Goal: Task Accomplishment & Management: Use online tool/utility

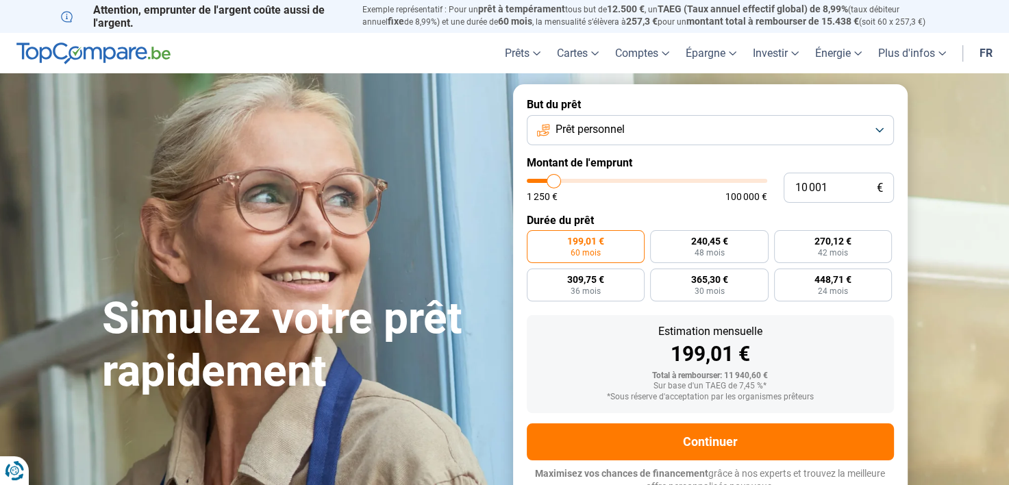
type input "10 250"
type input "10250"
type input "10 500"
type input "10500"
type input "11 000"
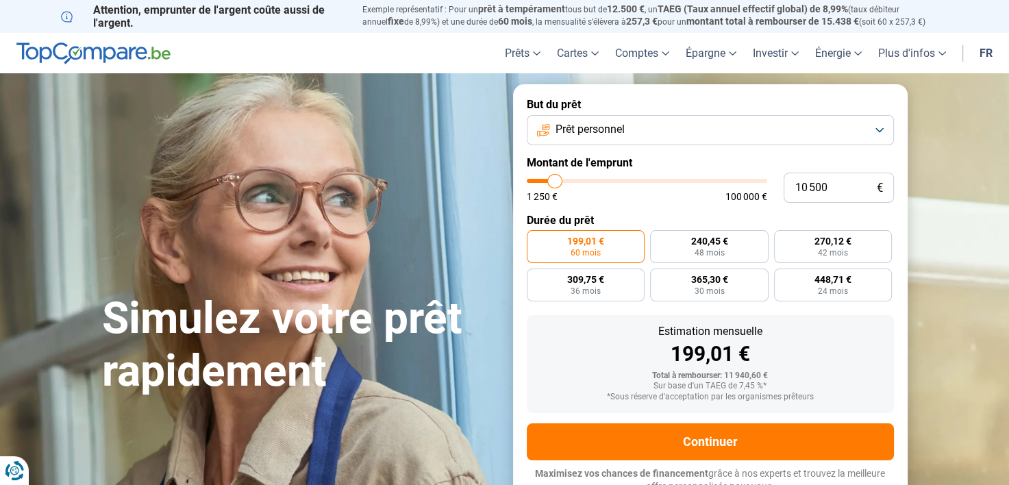
type input "11000"
type input "11 250"
type input "11250"
type input "11 500"
type input "11500"
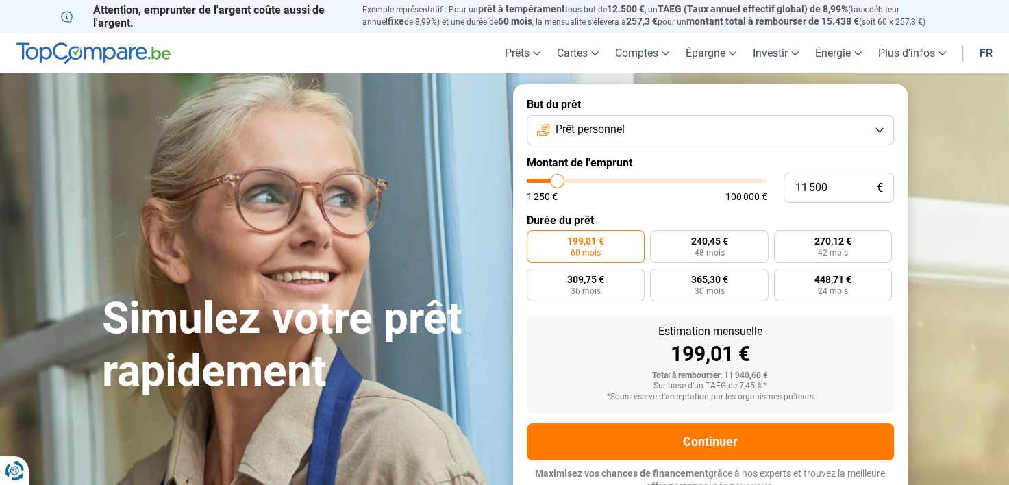
type input "12 000"
type input "12000"
type input "12 500"
type input "12500"
type input "12 750"
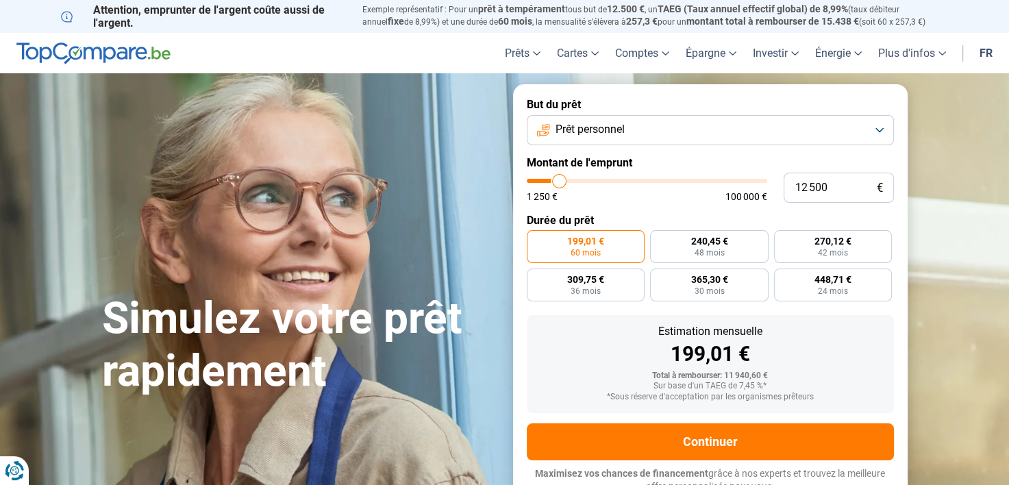
type input "12750"
type input "13 000"
type input "13000"
type input "13 250"
type input "13250"
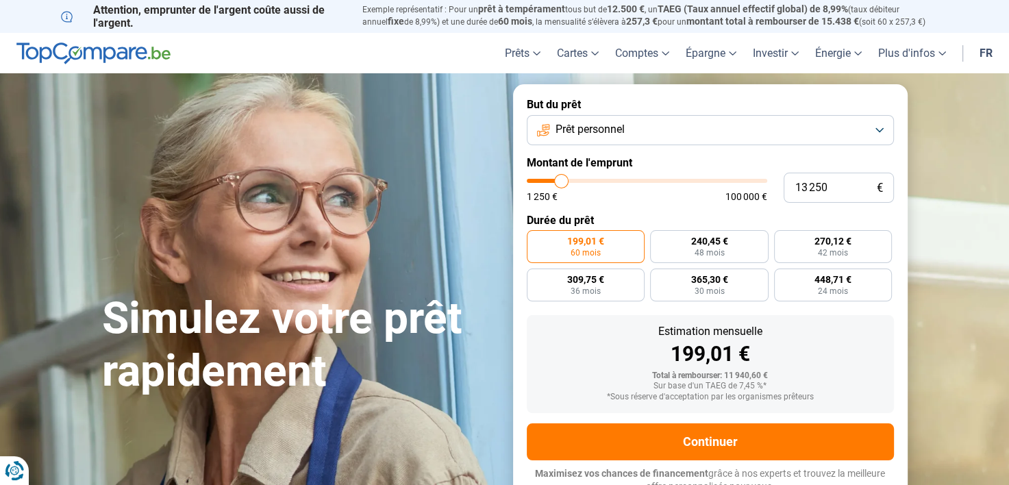
type input "13 500"
type input "13500"
type input "13 750"
type input "13750"
type input "14 000"
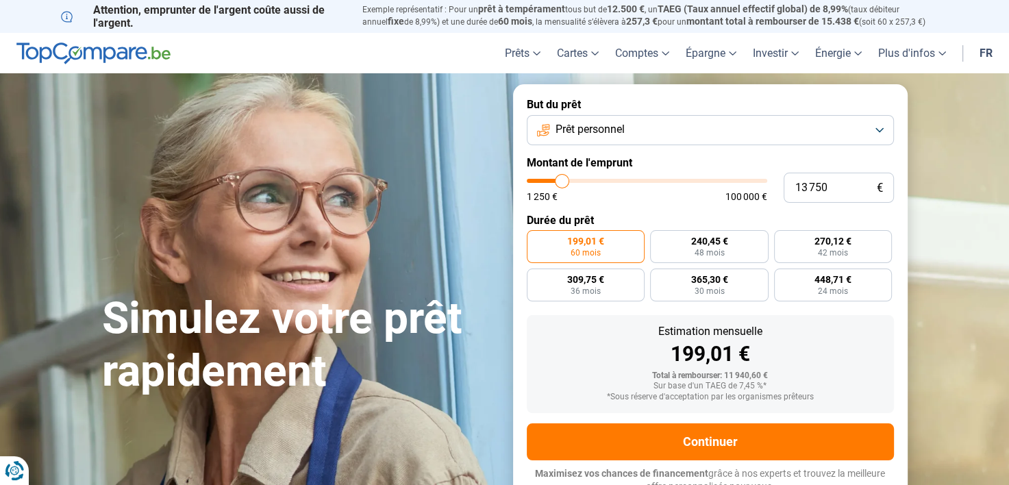
type input "14000"
type input "14 250"
type input "14250"
type input "14 750"
type input "14750"
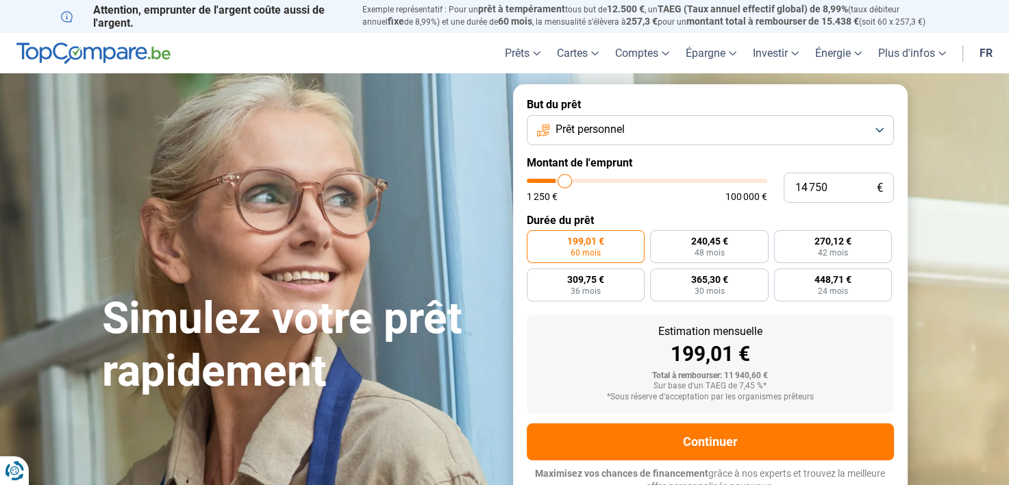
type input "15 250"
type input "15250"
type input "15 500"
type input "15500"
type input "15 750"
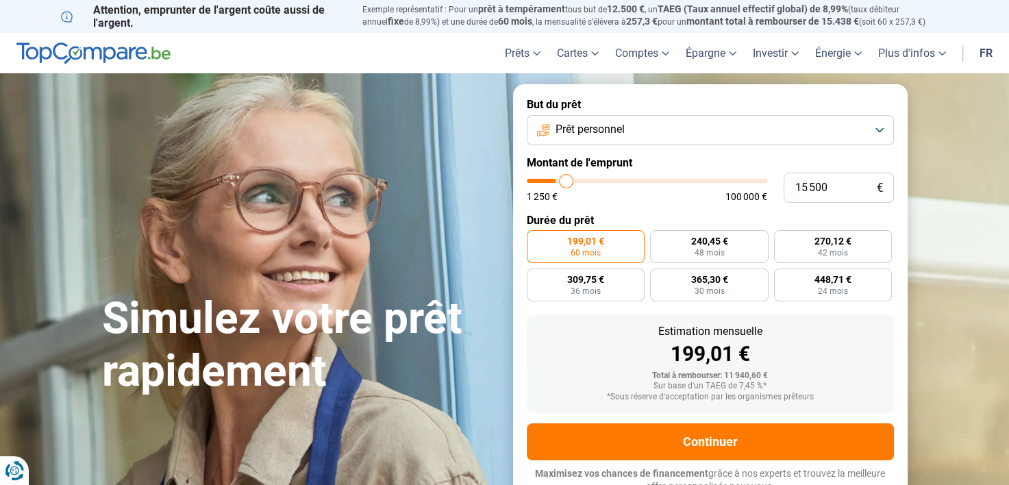
type input "15750"
type input "16 500"
type input "16500"
type input "17 000"
type input "17000"
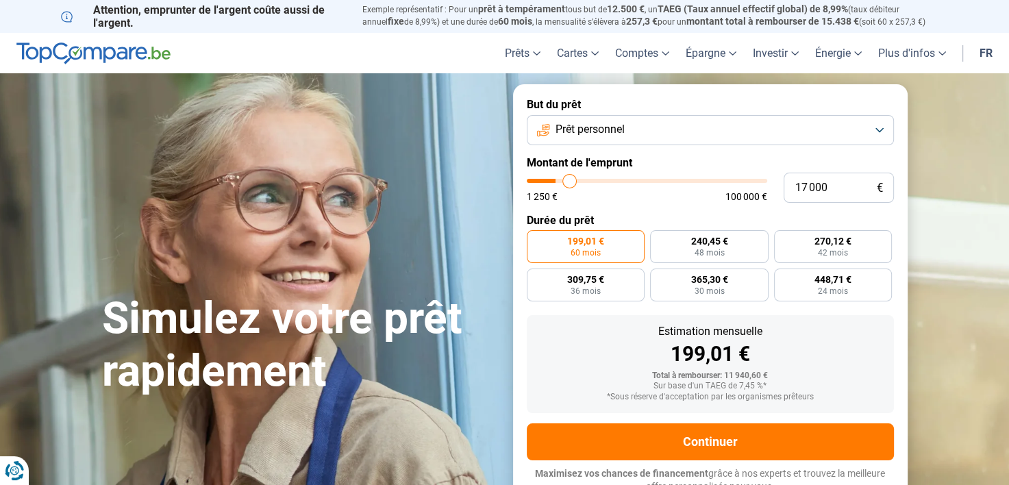
type input "17 250"
type input "17250"
type input "17 500"
type input "17500"
type input "18 000"
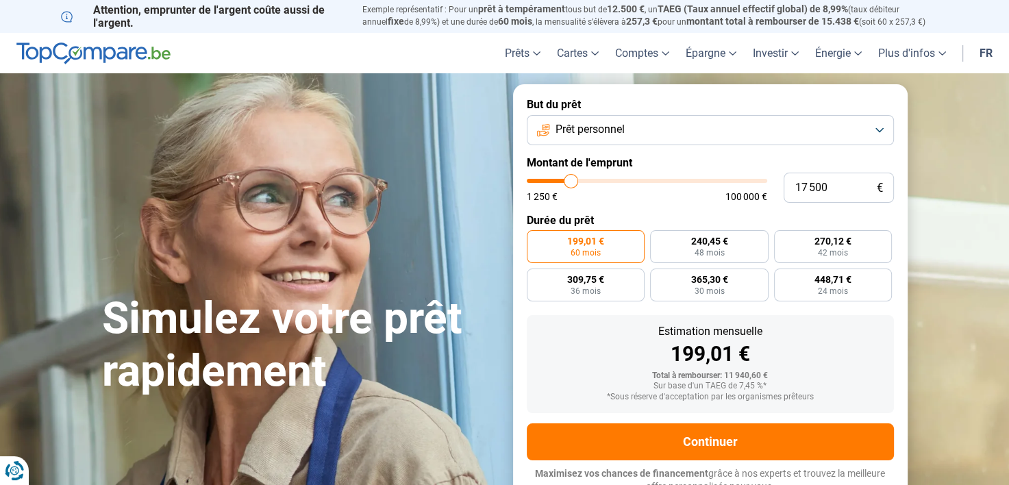
type input "18000"
type input "18 250"
type input "18250"
type input "18 500"
type input "18500"
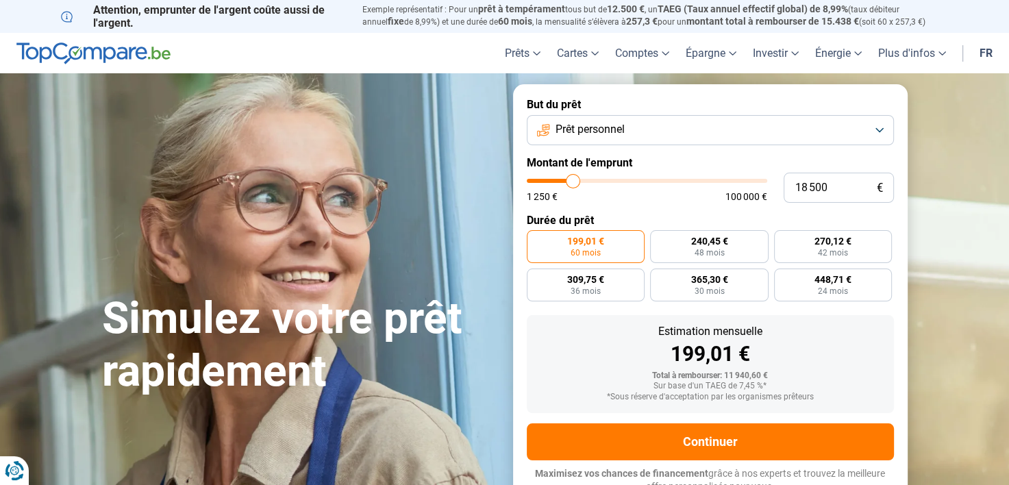
type input "18 750"
type input "18750"
type input "19 000"
type input "19000"
type input "19 250"
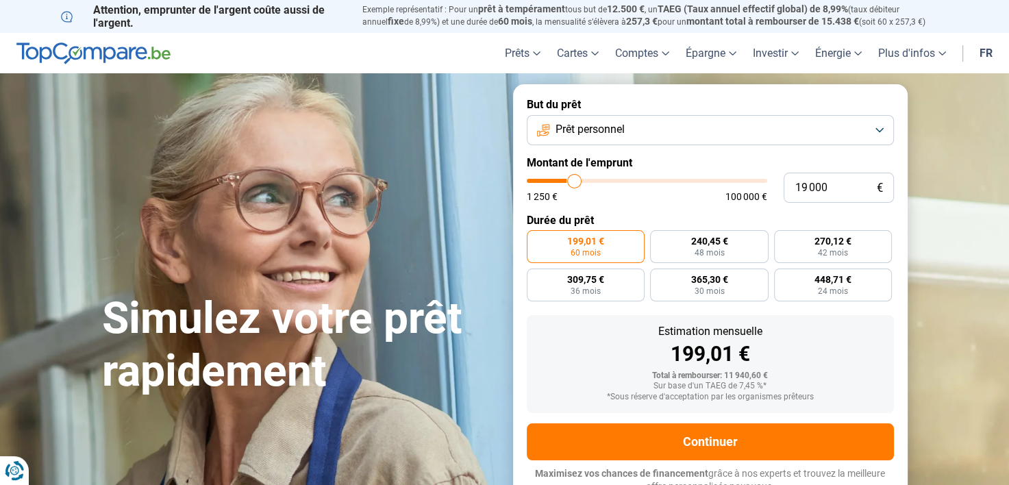
type input "19250"
type input "19 500"
type input "19500"
type input "19 750"
type input "19750"
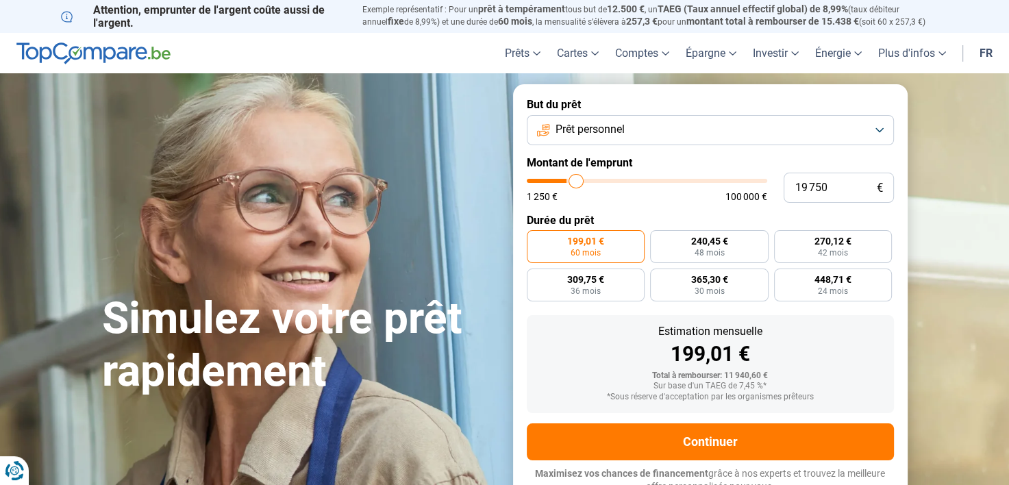
type input "20 000"
type input "20000"
type input "20 250"
type input "20250"
type input "20 500"
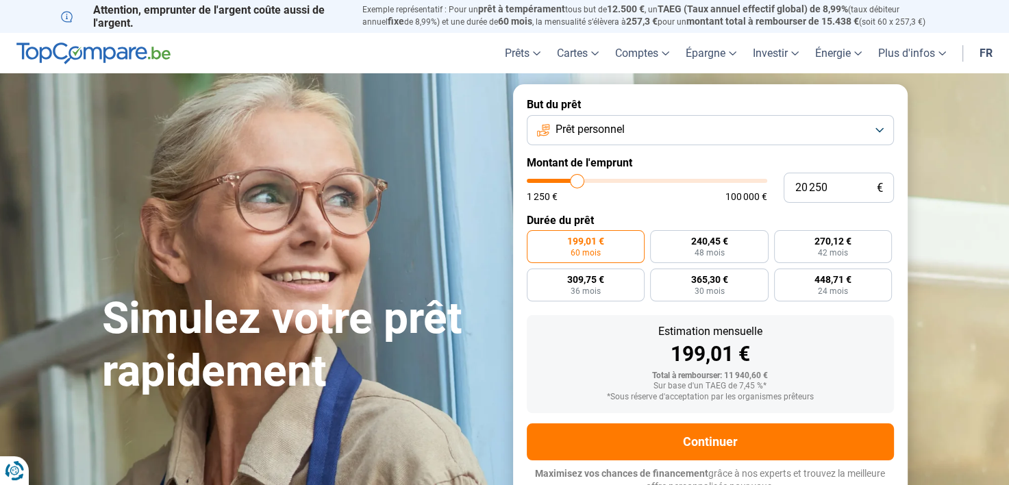
type input "20500"
type input "20 750"
drag, startPoint x: 553, startPoint y: 178, endPoint x: 578, endPoint y: 180, distance: 25.4
type input "20750"
click at [578, 180] on input "range" at bounding box center [647, 181] width 240 height 4
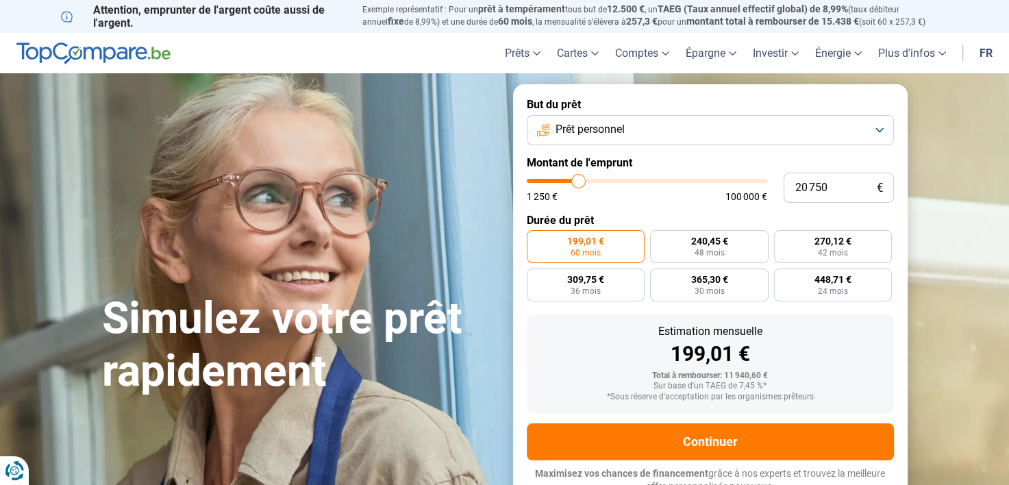
radio input "false"
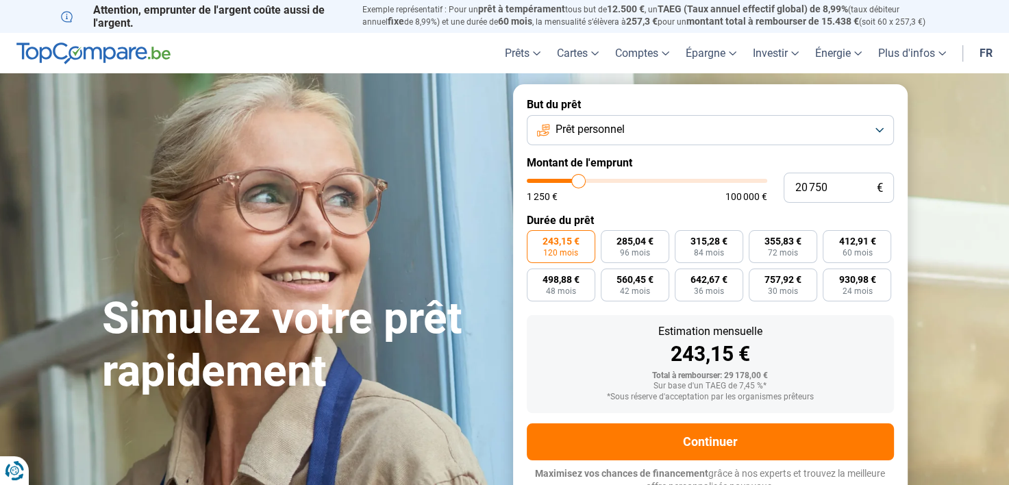
scroll to position [10, 0]
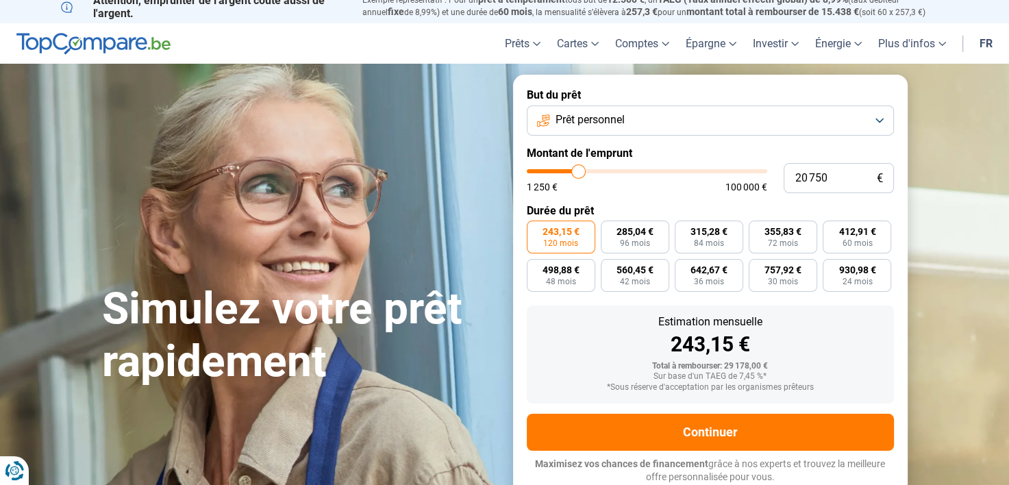
type input "13 500"
type input "13500"
click at [562, 171] on input "range" at bounding box center [647, 171] width 240 height 4
radio input "true"
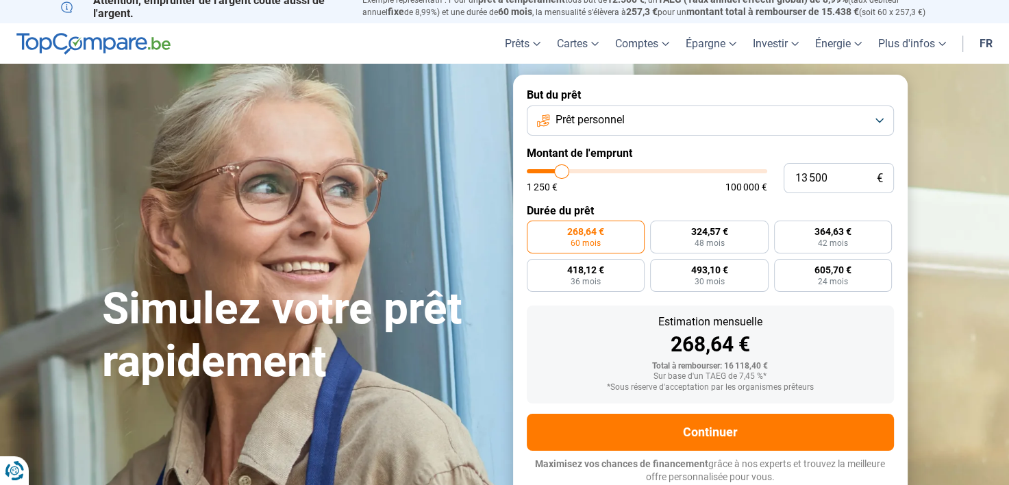
type input "6 000"
type input "6000"
click at [545, 171] on input "range" at bounding box center [647, 171] width 240 height 4
radio input "true"
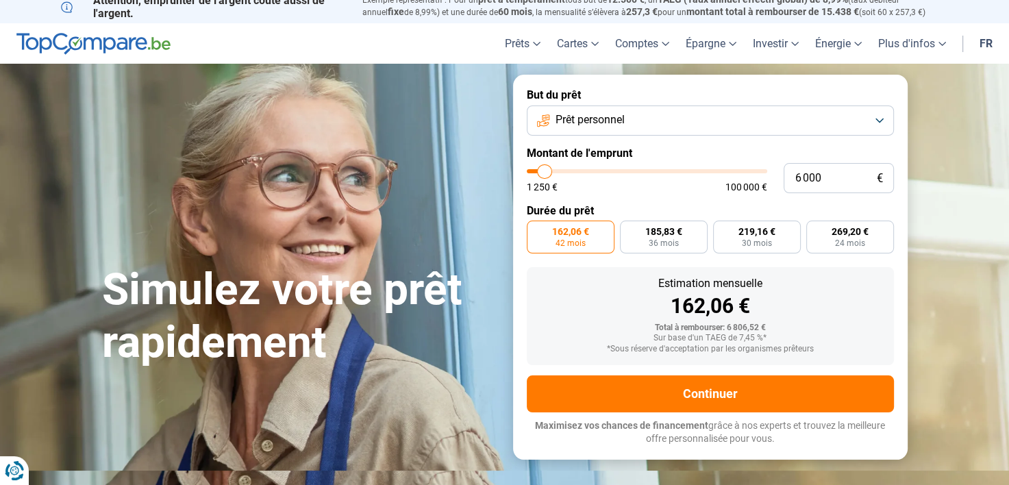
scroll to position [0, 0]
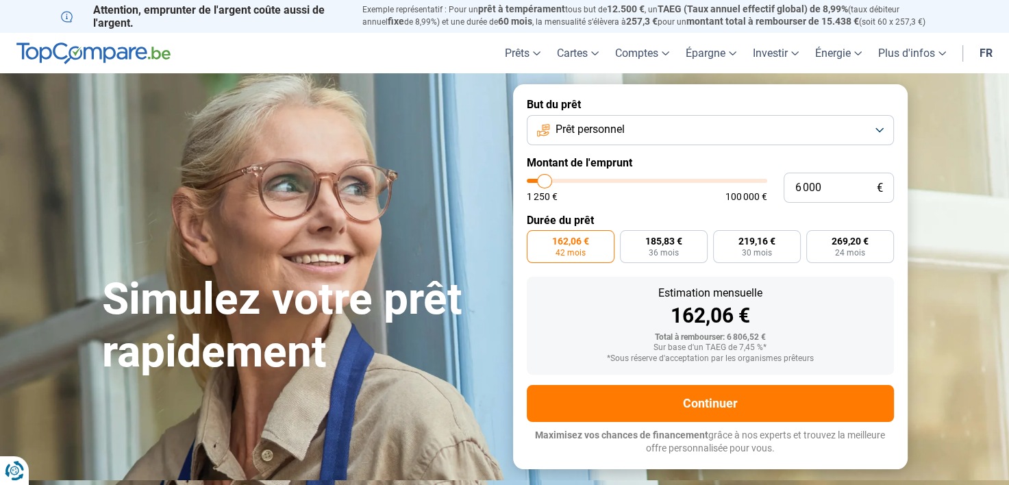
type input "1 250"
type input "1250"
click at [534, 179] on input "range" at bounding box center [647, 181] width 240 height 4
radio input "true"
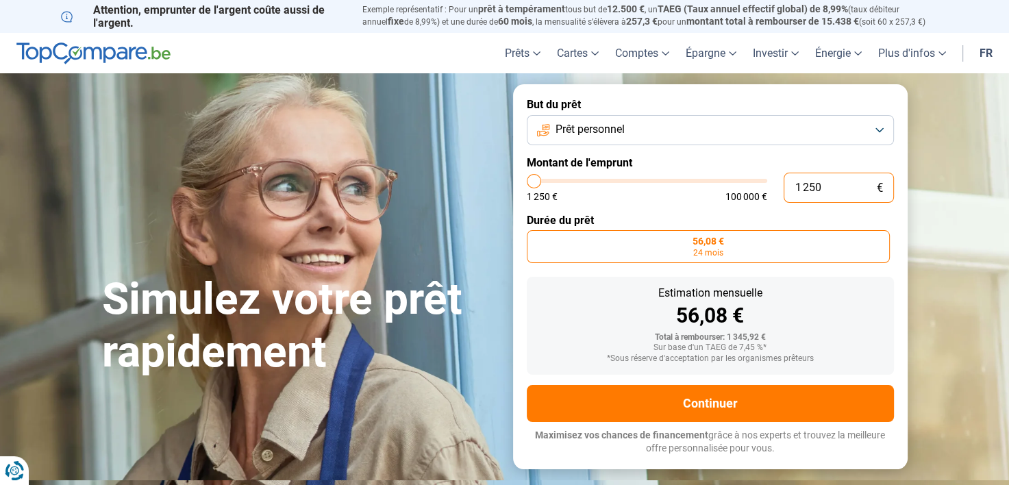
drag, startPoint x: 797, startPoint y: 188, endPoint x: 823, endPoint y: 191, distance: 26.3
click at [823, 191] on input "1 250" at bounding box center [839, 188] width 110 height 30
type input "3"
type input "1250"
type input "30"
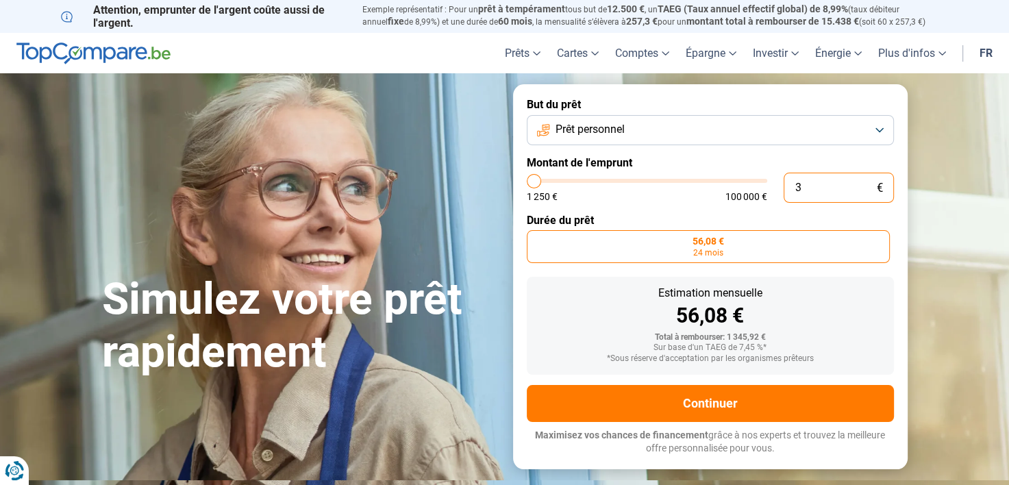
type input "1250"
type input "300"
type input "1250"
type input "3 000"
type input "3000"
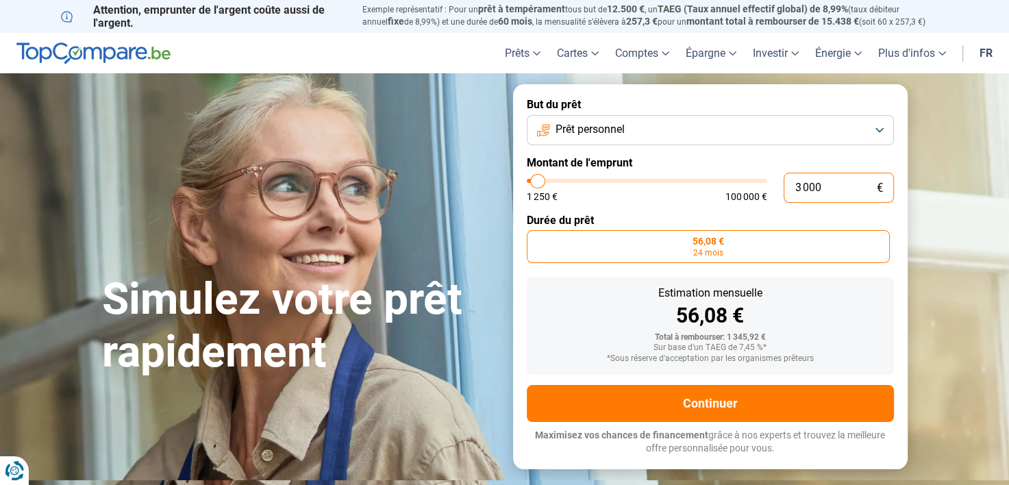
radio input "false"
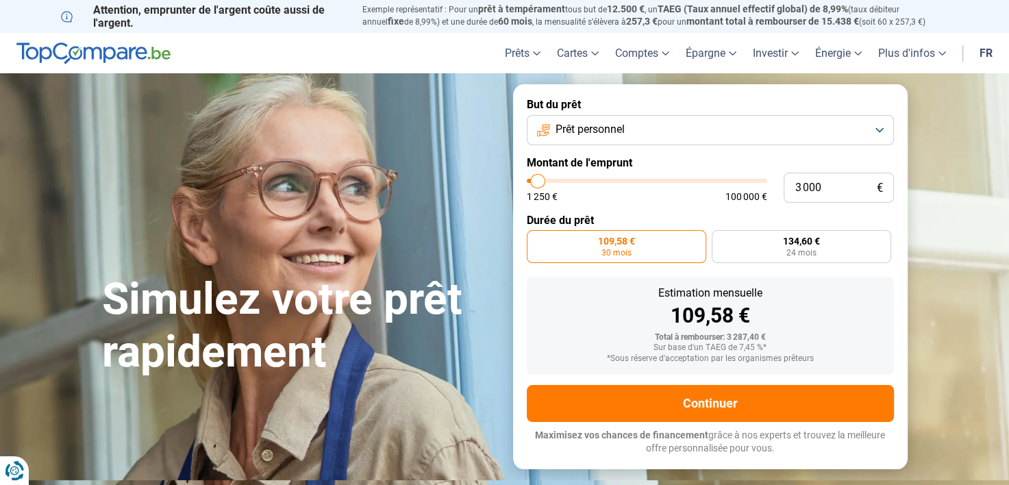
click at [835, 302] on div "Estimation mensuelle 109,58 €" at bounding box center [710, 307] width 345 height 38
click at [806, 195] on input "3 000" at bounding box center [839, 188] width 110 height 30
type input "3 600"
type input "3500"
type input "3 600"
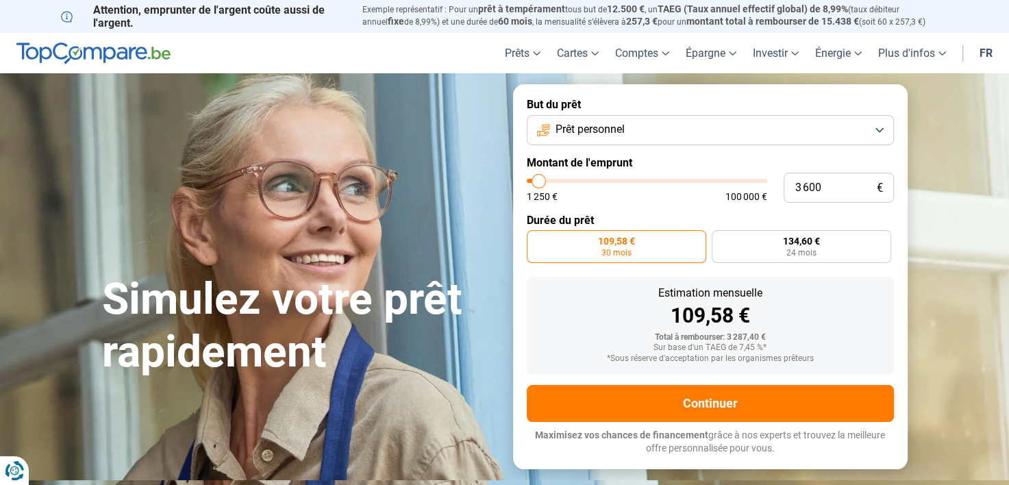
type input "3500"
click at [818, 299] on div "Estimation mensuelle 109,58 €" at bounding box center [710, 307] width 345 height 38
